Goal: Transaction & Acquisition: Purchase product/service

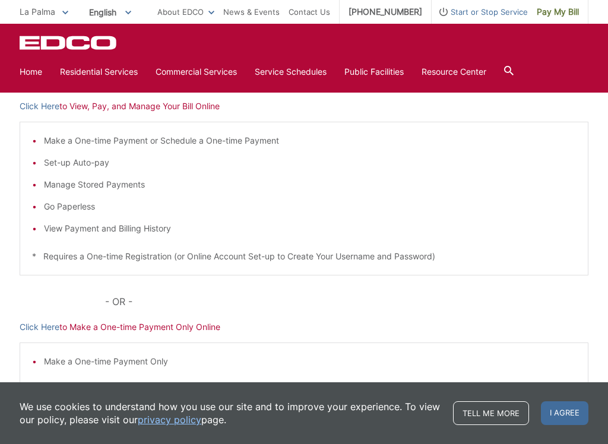
scroll to position [167, 0]
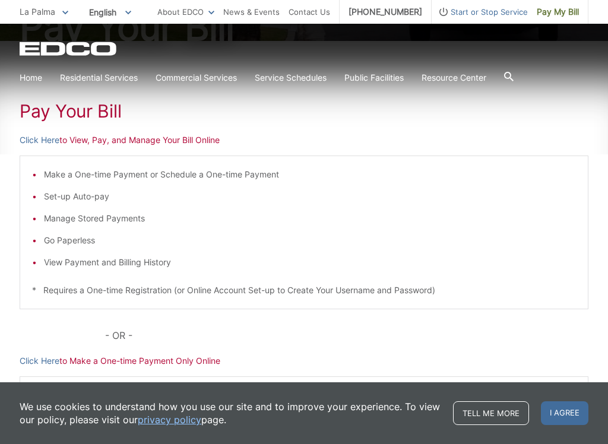
click at [53, 141] on link "Click Here" at bounding box center [40, 140] width 40 height 13
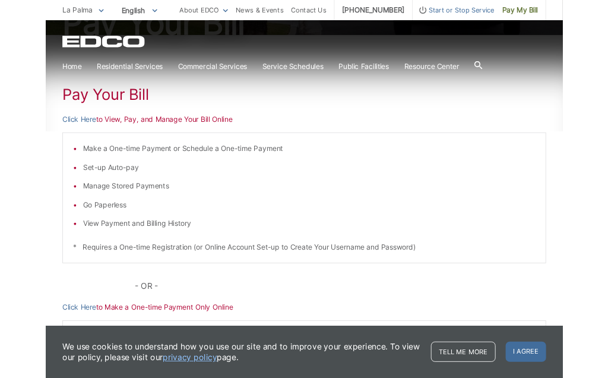
scroll to position [200, 0]
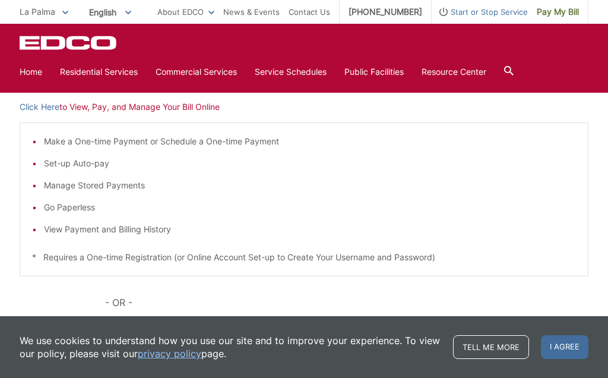
click at [48, 110] on link "Click Here" at bounding box center [40, 106] width 40 height 13
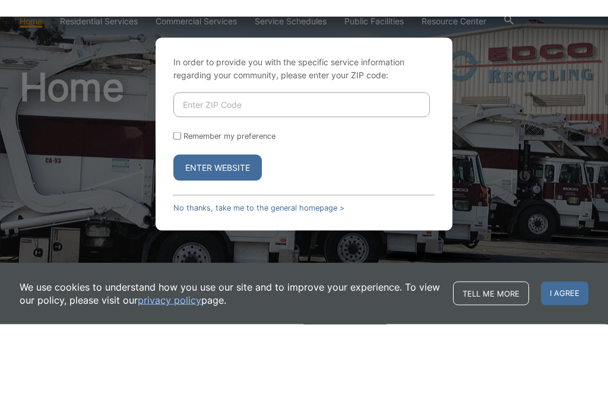
scroll to position [74, 0]
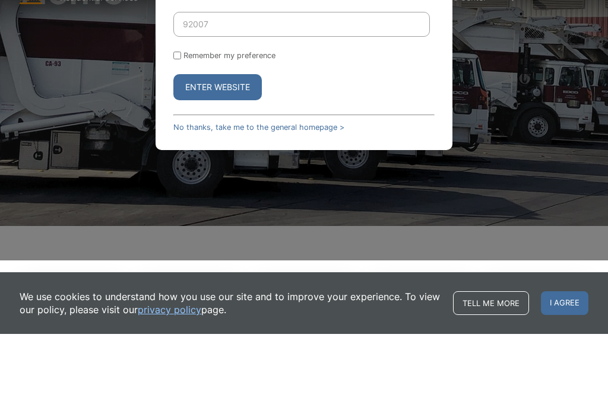
type input "92007"
click at [229, 164] on button "Enter Website" at bounding box center [217, 167] width 88 height 26
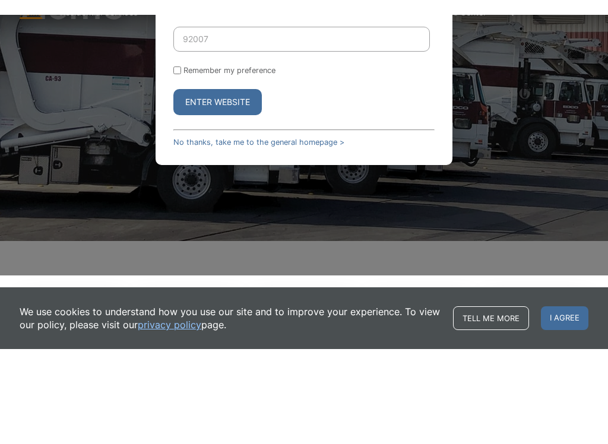
scroll to position [80, 0]
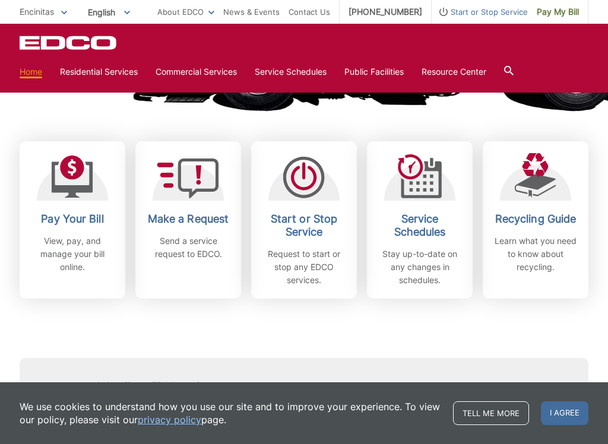
scroll to position [305, 0]
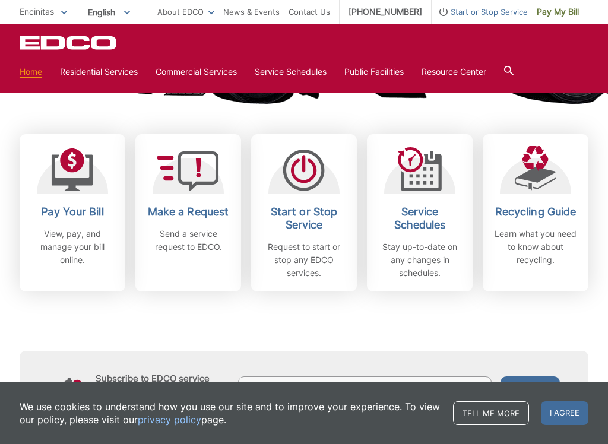
click at [86, 183] on icon at bounding box center [73, 172] width 42 height 36
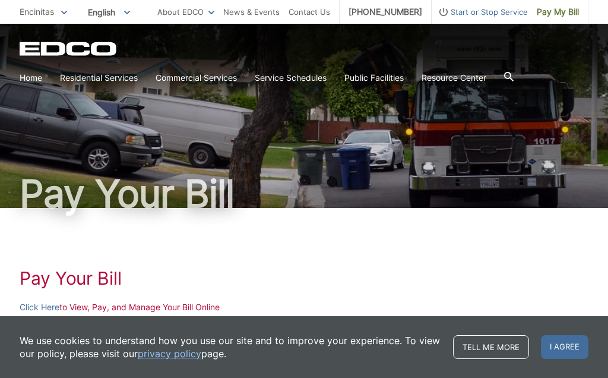
click at [50, 302] on link "Click Here" at bounding box center [40, 306] width 40 height 13
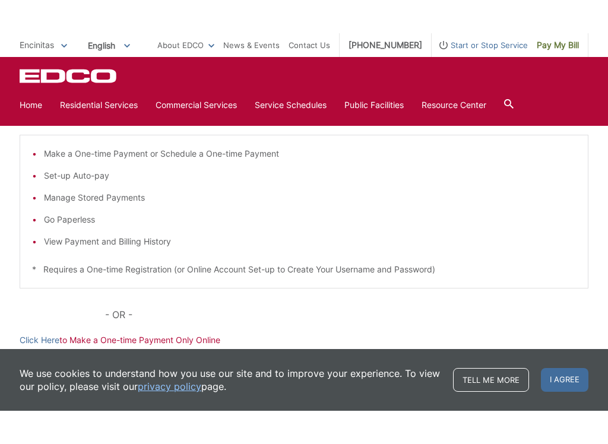
scroll to position [227, 0]
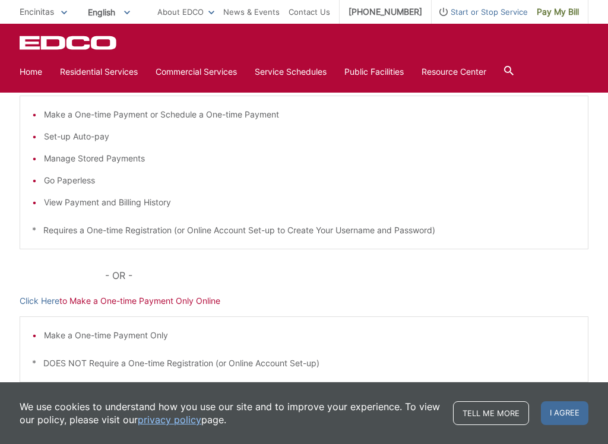
click at [153, 305] on p "Click Here to Make a One-time Payment Only Online" at bounding box center [304, 300] width 569 height 13
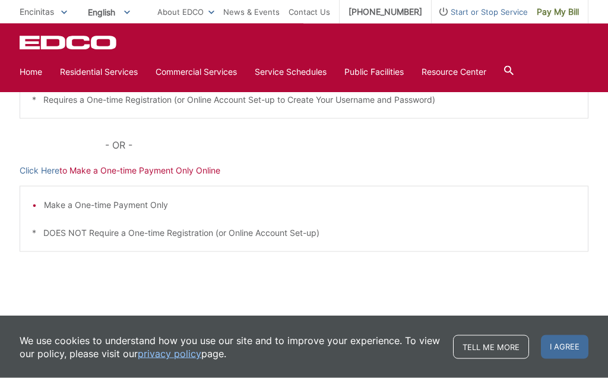
scroll to position [356, 0]
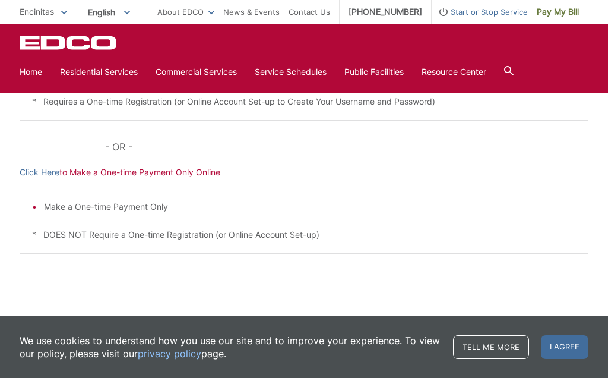
click at [53, 170] on link "Click Here" at bounding box center [40, 172] width 40 height 13
